Goal: Entertainment & Leisure: Consume media (video, audio)

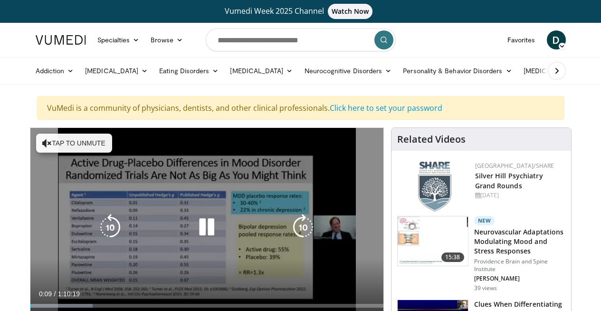
click at [86, 144] on button "Tap to unmute" at bounding box center [74, 143] width 76 height 19
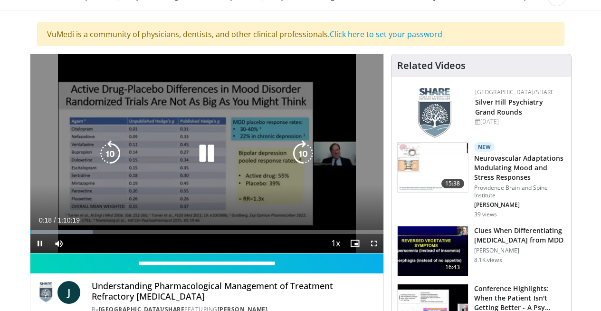
scroll to position [74, 0]
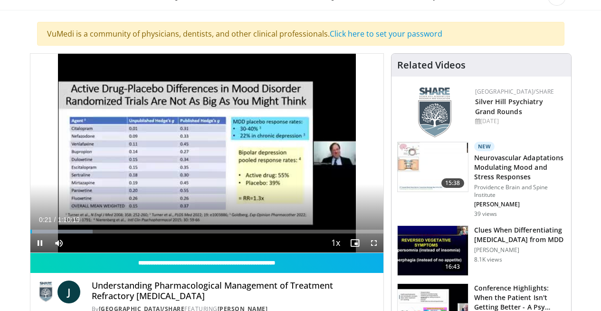
click at [373, 240] on span "Video Player" at bounding box center [373, 242] width 19 height 19
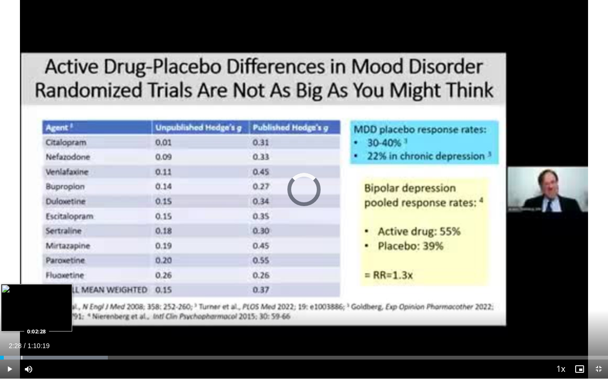
click at [21, 310] on div "Progress Bar" at bounding box center [21, 358] width 1 height 4
click at [35, 310] on video-js "**********" at bounding box center [304, 189] width 608 height 379
click at [39, 310] on div "Progress Bar" at bounding box center [39, 358] width 1 height 4
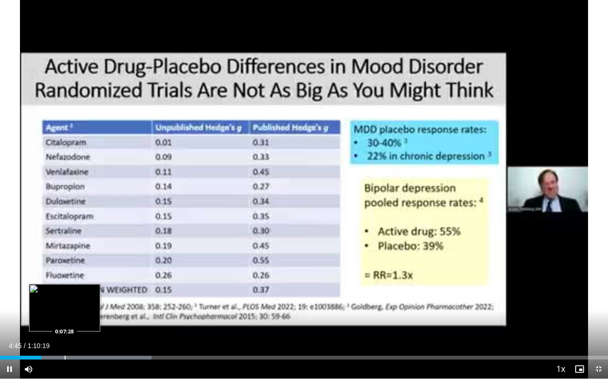
click at [65, 310] on div "Progress Bar" at bounding box center [65, 358] width 1 height 4
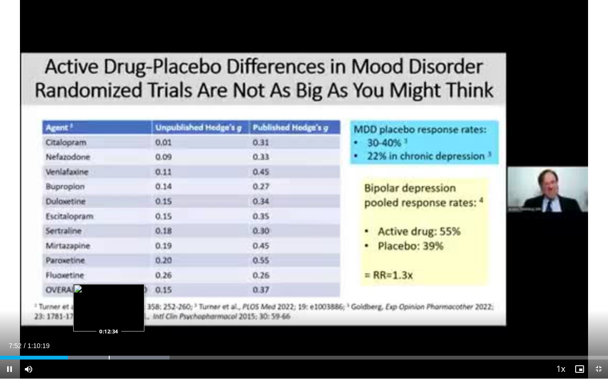
click at [109, 310] on div "Loaded : 27.92% 0:07:52 0:12:34" at bounding box center [304, 355] width 608 height 9
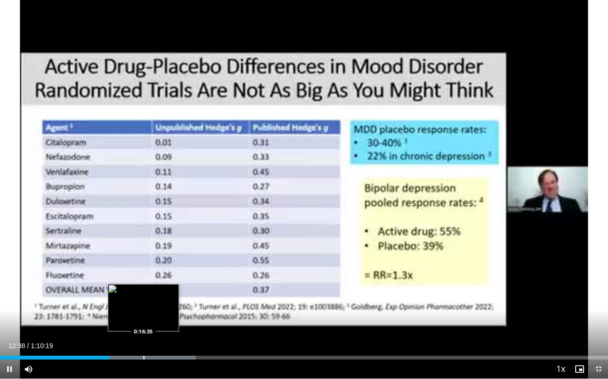
click at [144, 310] on div "Progress Bar" at bounding box center [144, 358] width 1 height 4
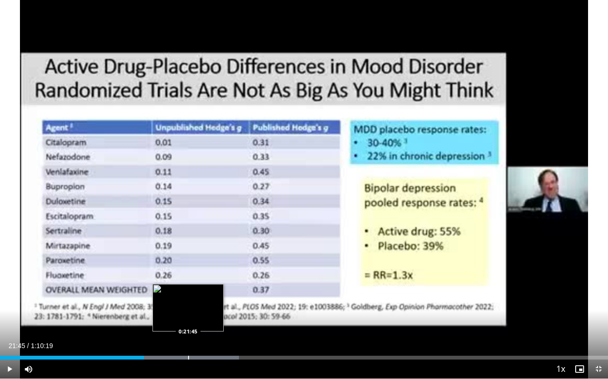
click at [188, 310] on div "Progress Bar" at bounding box center [188, 358] width 1 height 4
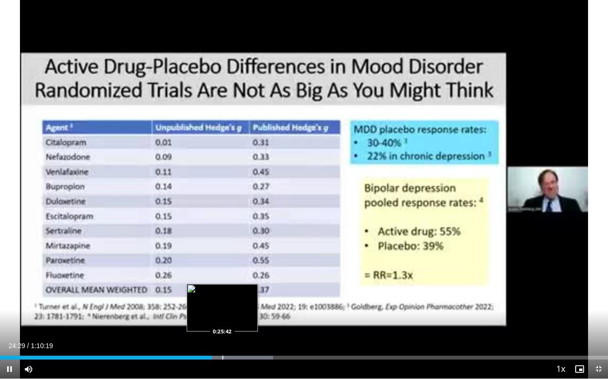
click at [222, 310] on div "Progress Bar" at bounding box center [222, 358] width 1 height 4
click at [235, 310] on div "Loaded : 52.30% 0:25:45 0:27:08" at bounding box center [304, 355] width 608 height 9
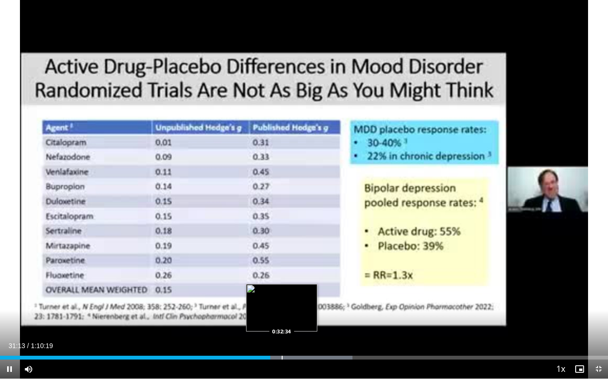
click at [282, 310] on div "Progress Bar" at bounding box center [282, 358] width 1 height 4
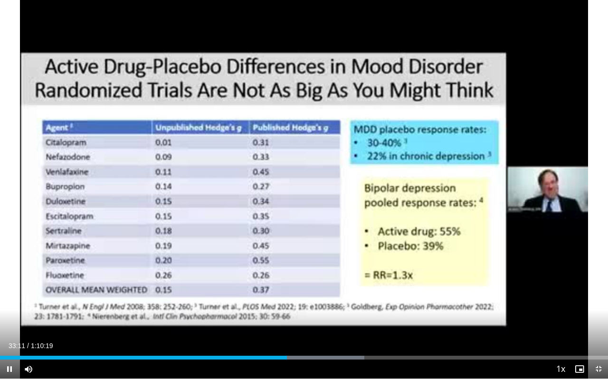
click at [599, 310] on span "Video Player" at bounding box center [598, 369] width 19 height 19
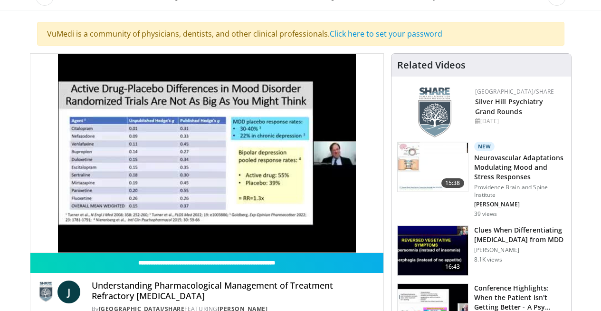
click at [40, 241] on div "10 seconds Tap to unmute" at bounding box center [206, 153] width 353 height 199
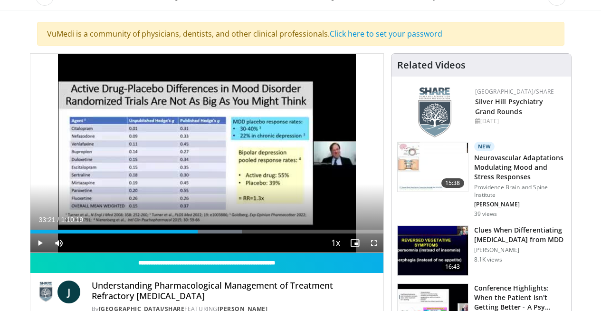
click at [493, 117] on div "Wed, Sep 10, 2025" at bounding box center [519, 121] width 88 height 9
click at [446, 112] on img at bounding box center [434, 112] width 33 height 50
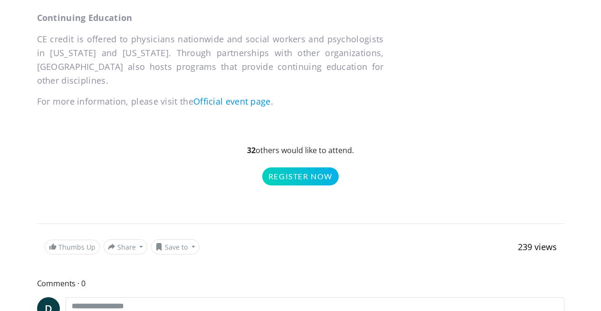
scroll to position [566, 0]
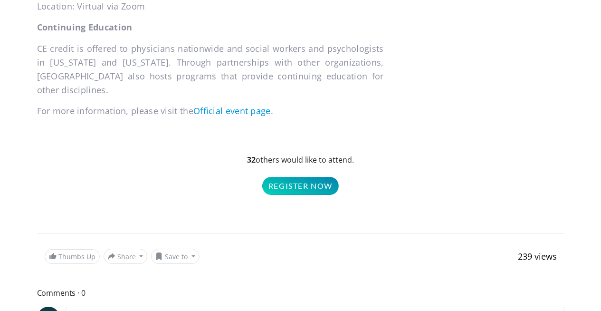
click at [299, 179] on link "Register Now" at bounding box center [300, 186] width 77 height 18
